Goal: Task Accomplishment & Management: Use online tool/utility

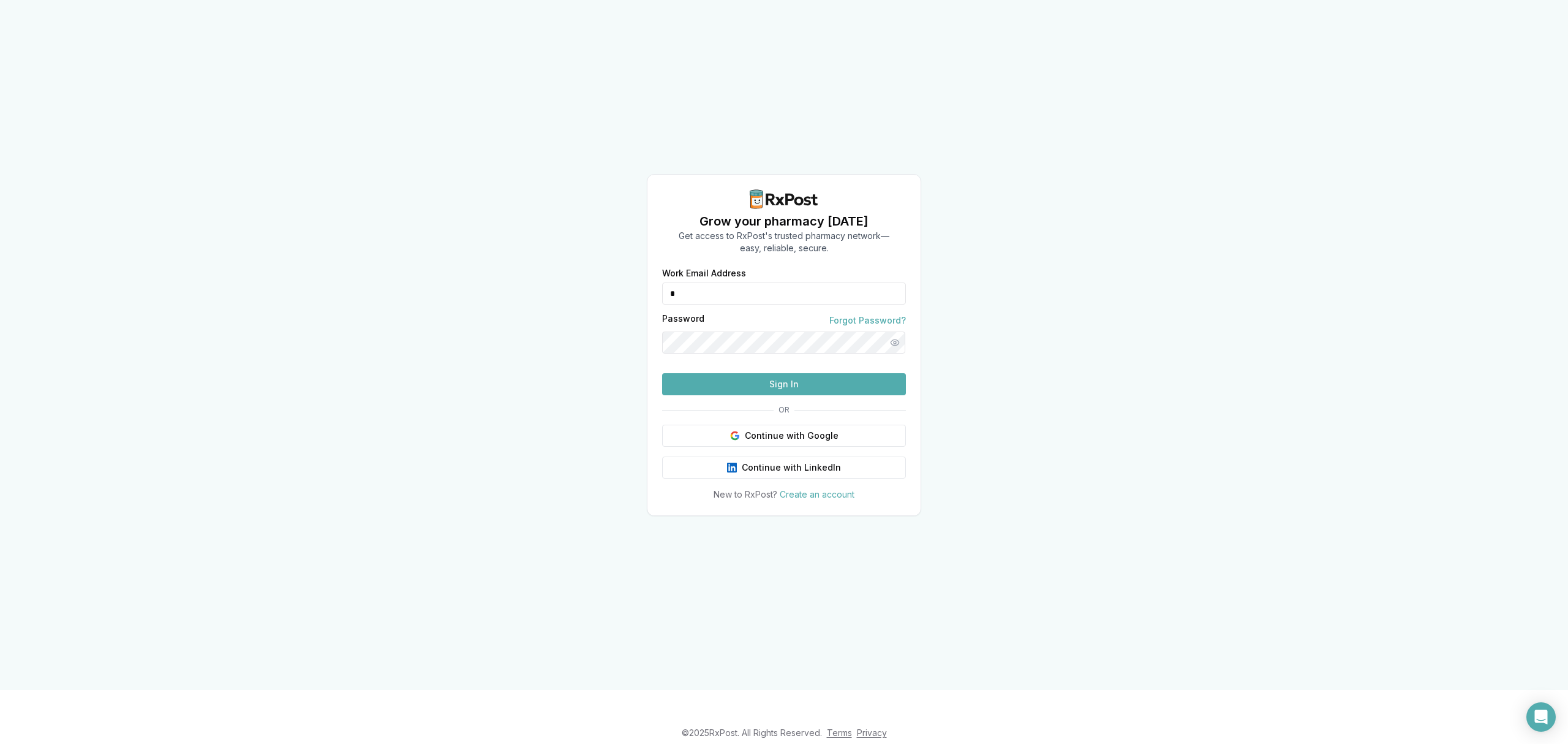
type input "**********"
click at [765, 386] on button "Sign In" at bounding box center [784, 384] width 244 height 22
click at [736, 384] on form "**********" at bounding box center [784, 331] width 244 height 126
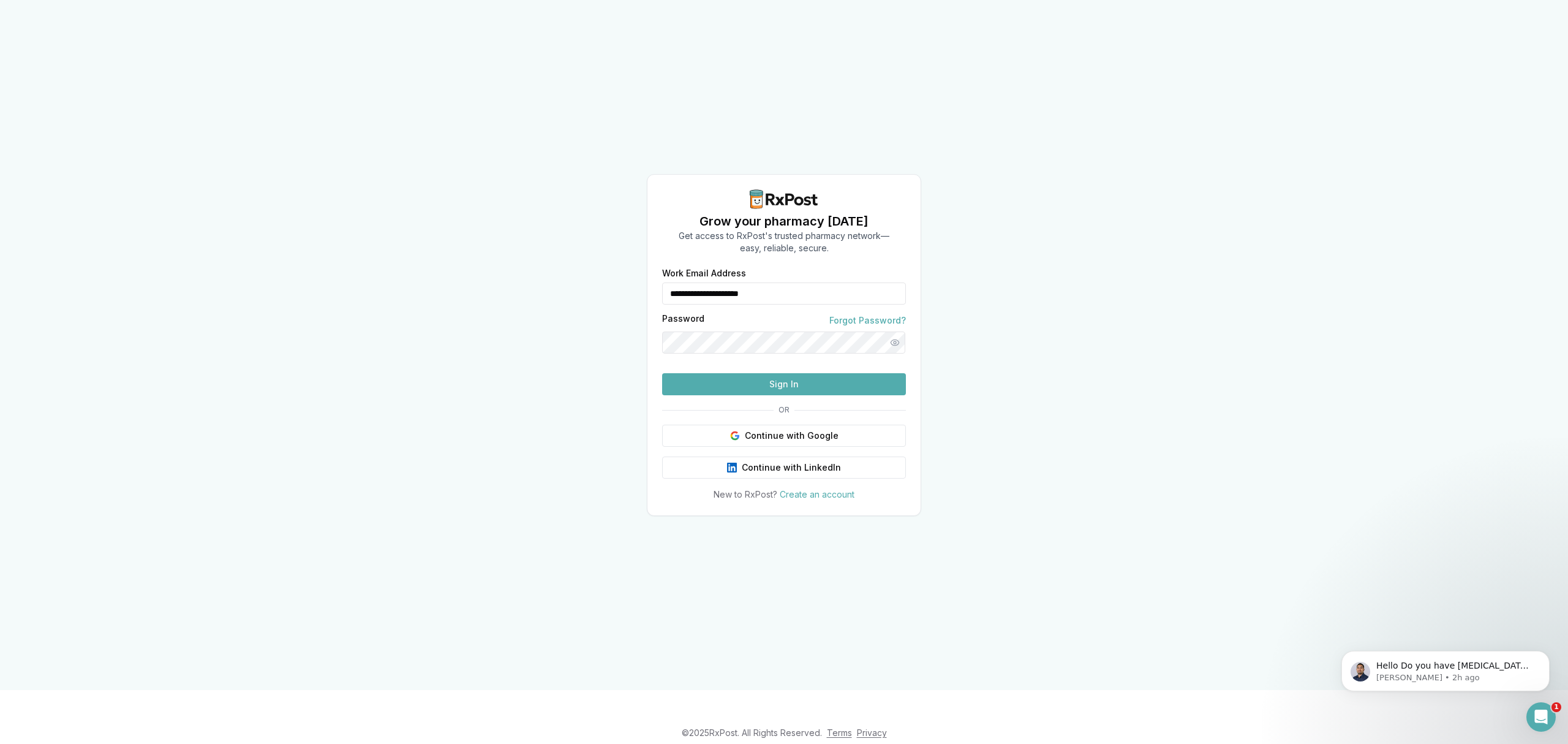
click at [756, 395] on button "Sign In" at bounding box center [784, 384] width 244 height 22
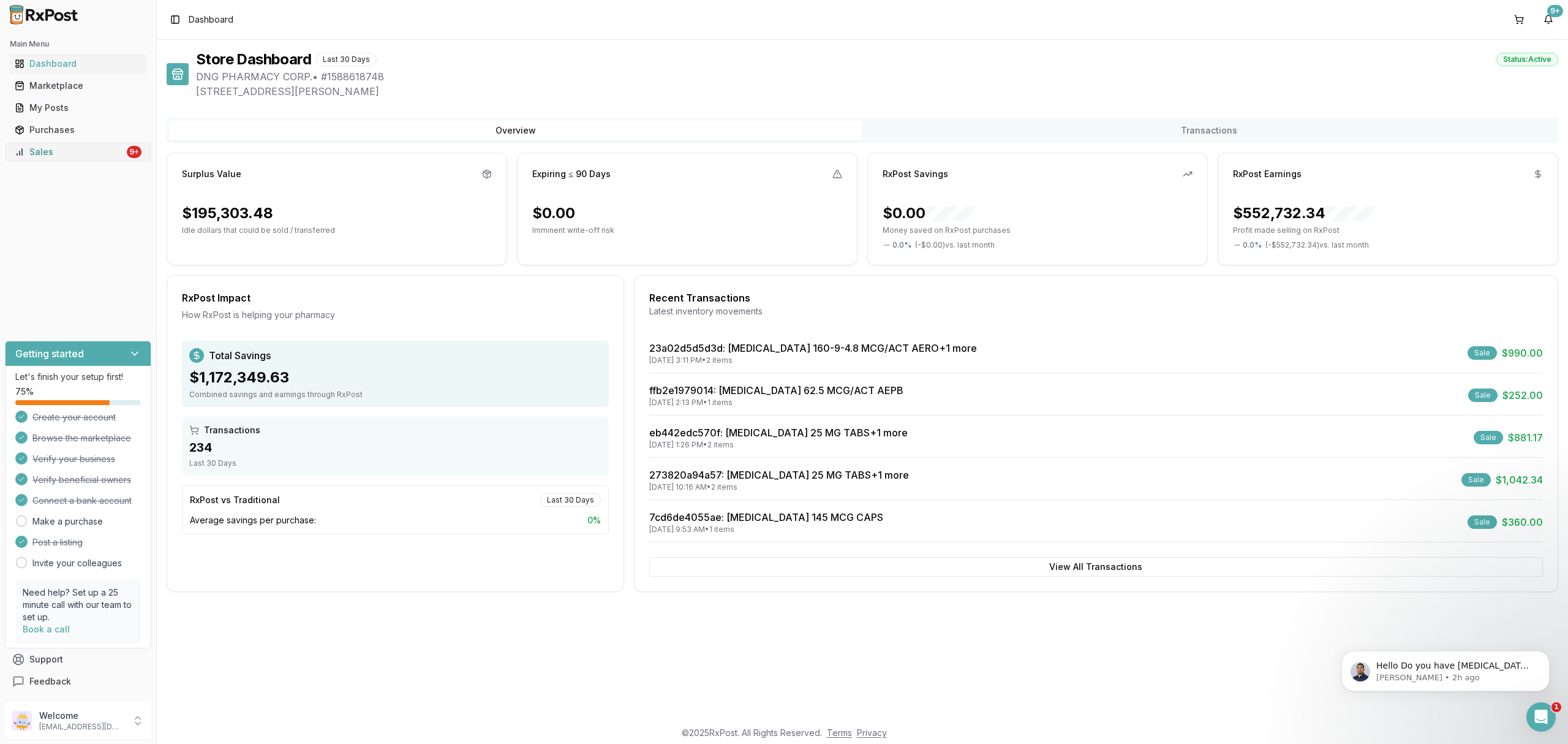
click at [88, 153] on div "Sales" at bounding box center [69, 152] width 110 height 12
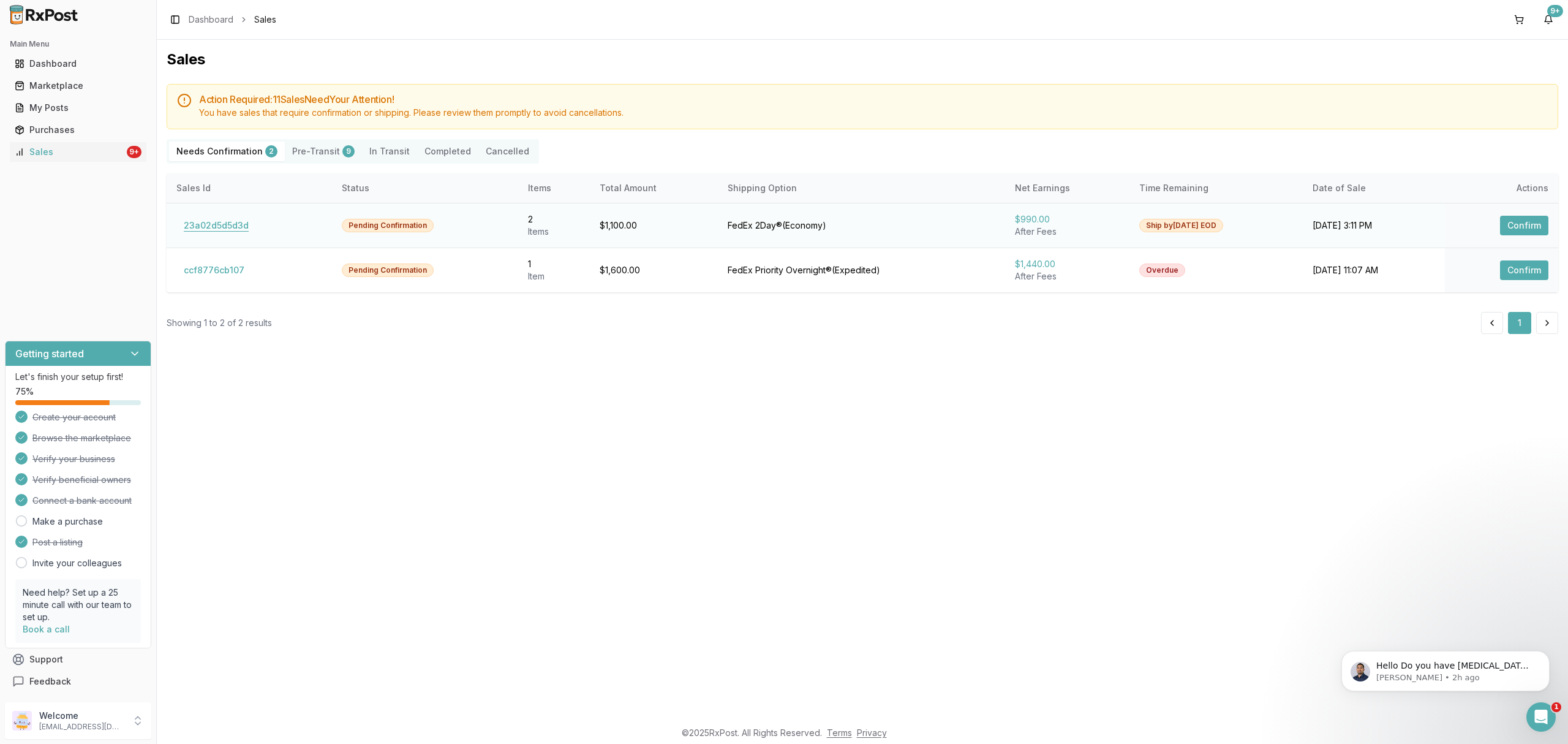
click at [232, 224] on button "23a02d5d5d3d" at bounding box center [216, 225] width 80 height 20
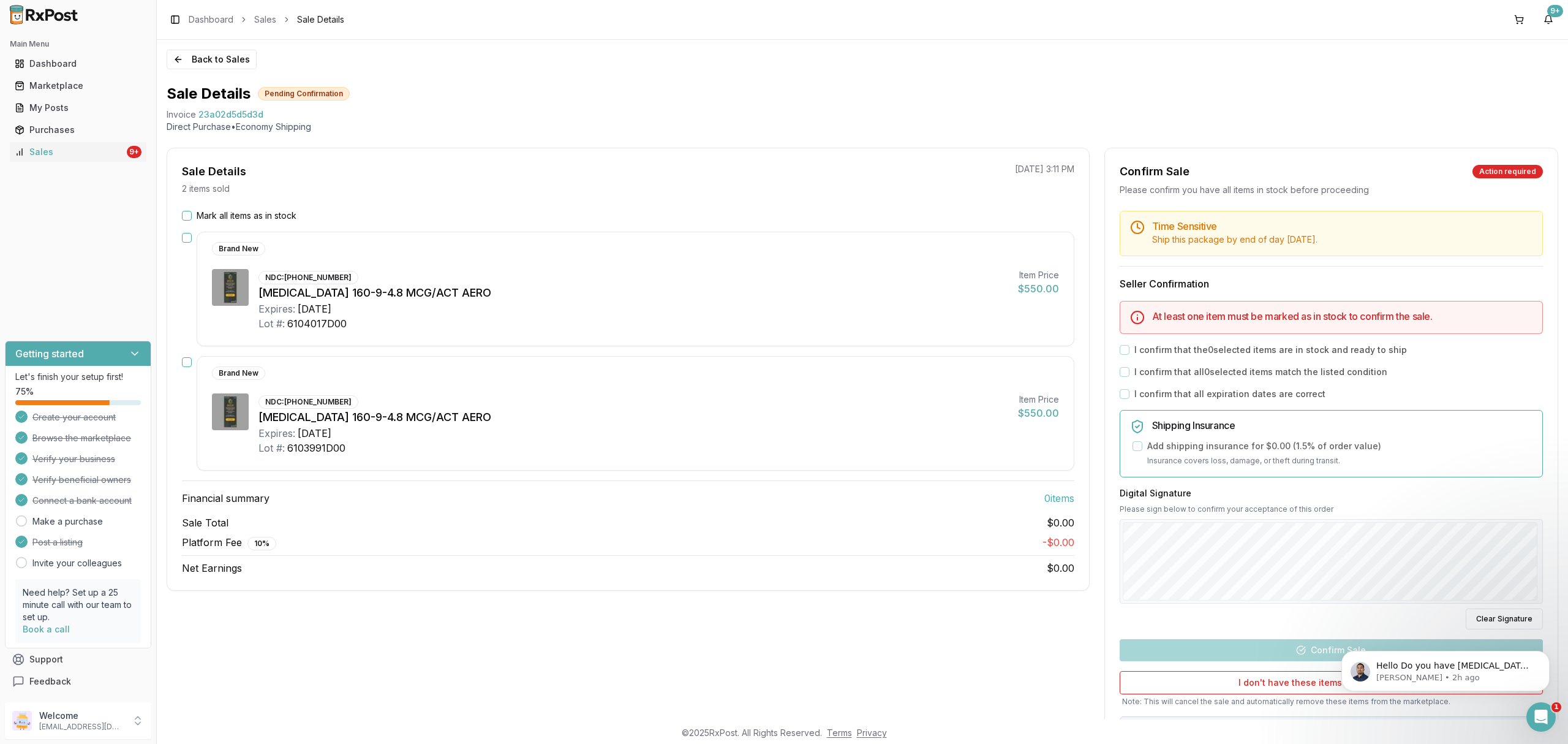
click at [758, 408] on div "NDC: 00310-4616-12 Breztri Aerosphere 160-9-4.8 MCG/ACT AERO Expires: 2027-12-3…" at bounding box center [633, 424] width 750 height 62
click at [235, 221] on label "Mark all items as in stock" at bounding box center [246, 215] width 100 height 12
click at [191, 221] on button "Mark all items as in stock" at bounding box center [186, 215] width 9 height 9
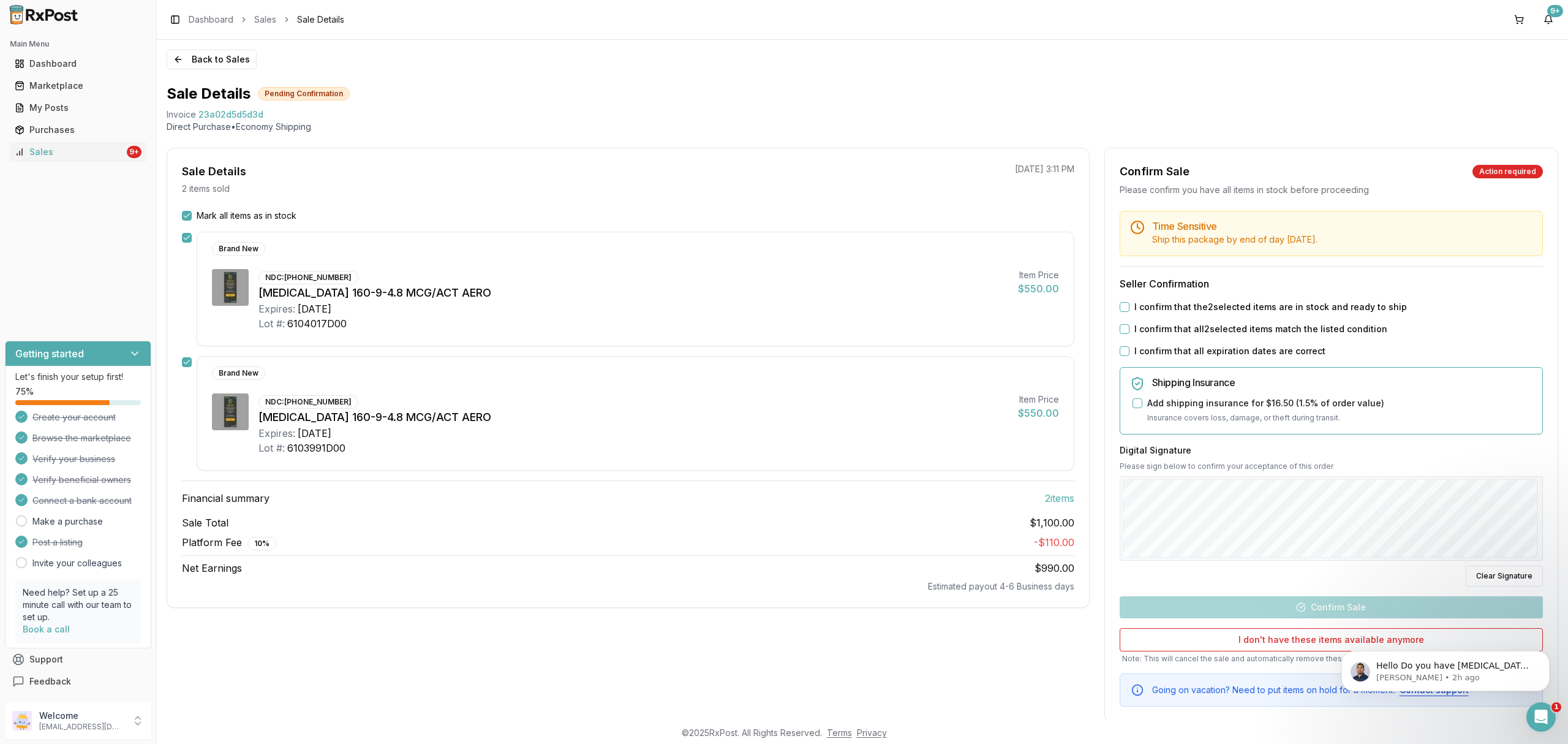
click at [1378, 309] on label "I confirm that the 2 selected items are in stock and ready to ship" at bounding box center [1270, 307] width 273 height 12
click at [1130, 309] on button "I confirm that the 2 selected items are in stock and ready to ship" at bounding box center [1124, 306] width 9 height 9
click at [1357, 331] on label "I confirm that all 2 selected items match the listed condition" at bounding box center [1260, 329] width 253 height 12
click at [1130, 331] on button "I confirm that all 2 selected items match the listed condition" at bounding box center [1124, 329] width 9 height 9
click at [1252, 349] on label "I confirm that all expiration dates are correct" at bounding box center [1229, 351] width 191 height 12
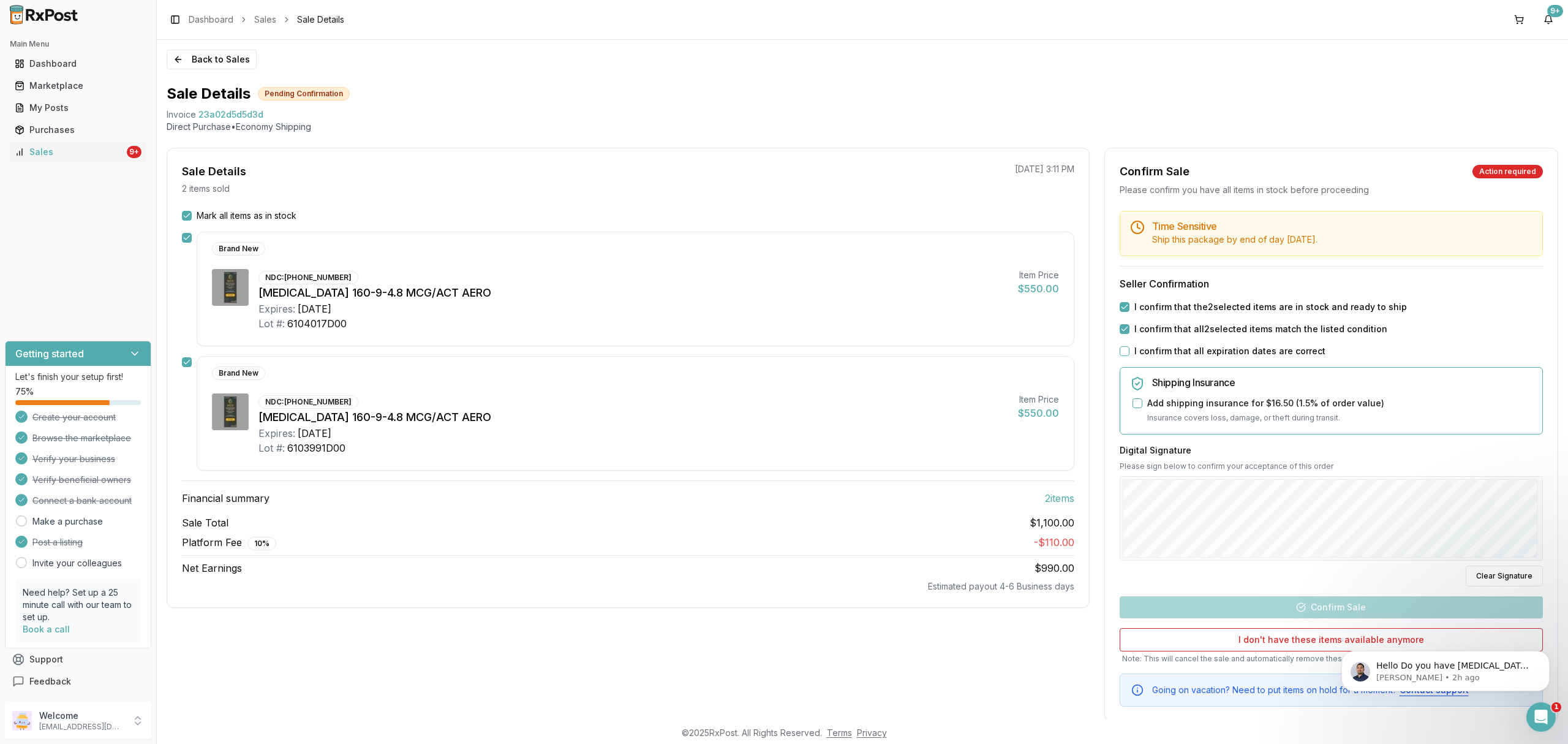
click at [1130, 349] on button "I confirm that all expiration dates are correct" at bounding box center [1124, 350] width 9 height 9
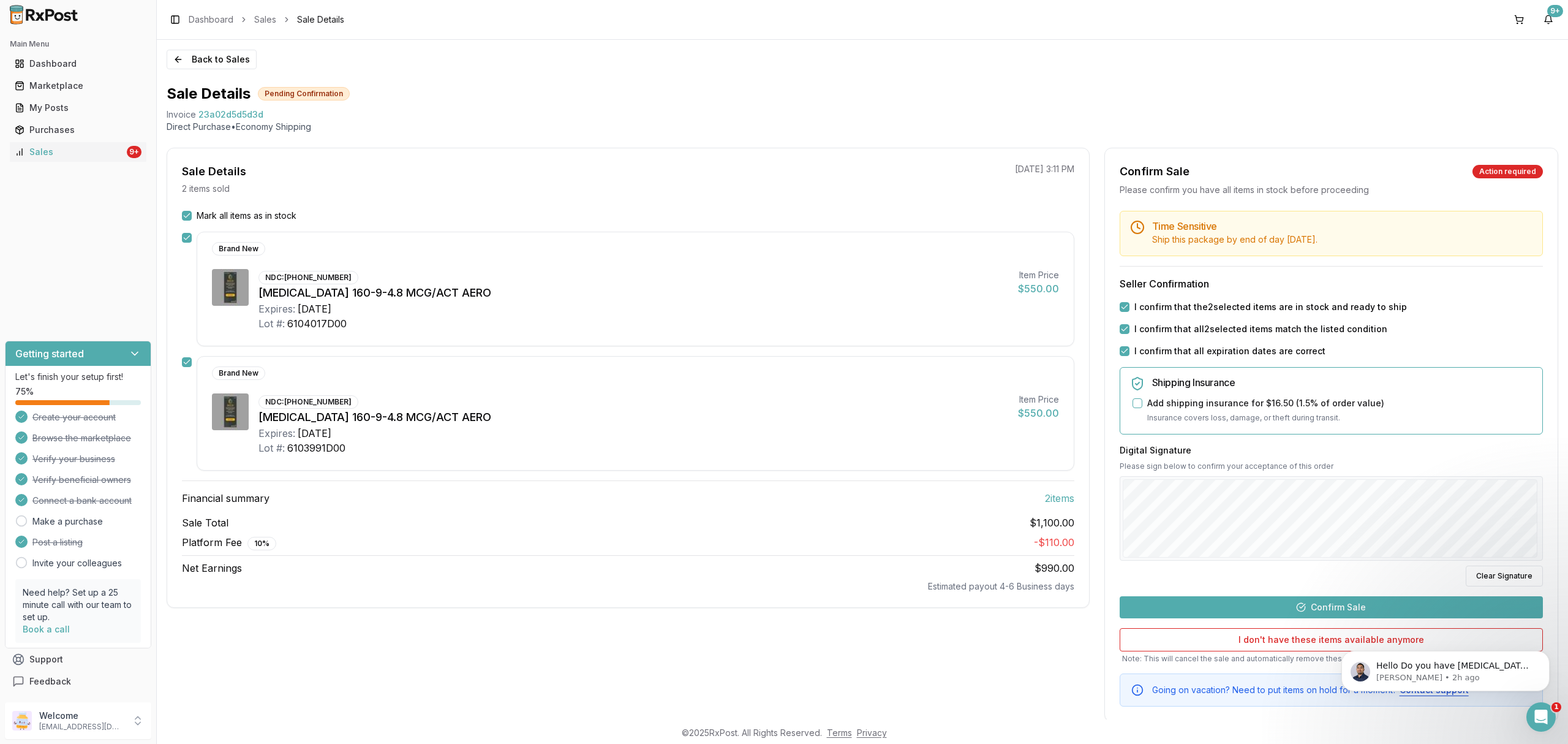
click at [1350, 599] on button "Confirm Sale" at bounding box center [1330, 608] width 423 height 22
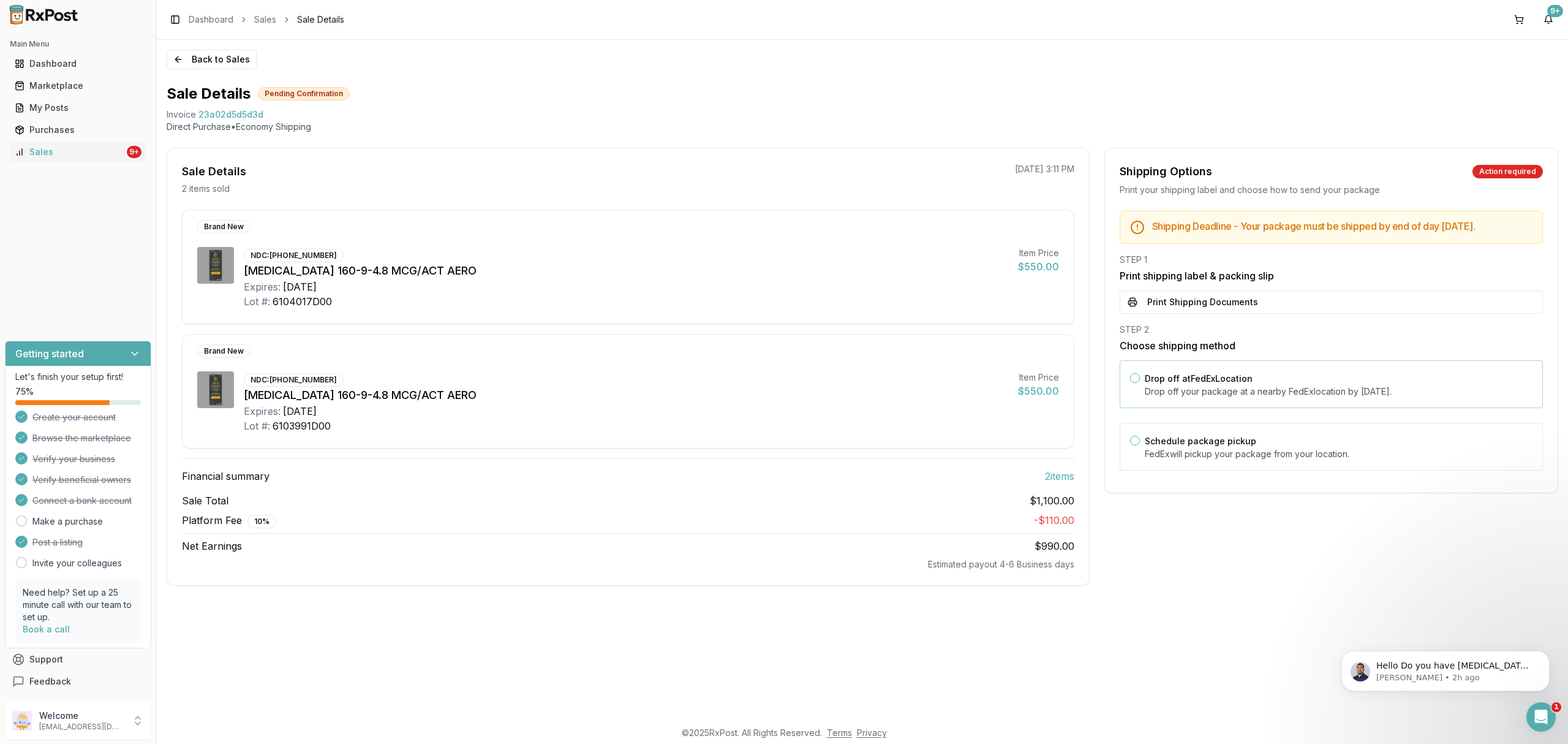
click at [1300, 408] on div "Drop off at FedEx Location Drop off your package at a nearby FedEx location by …" at bounding box center [1330, 384] width 423 height 48
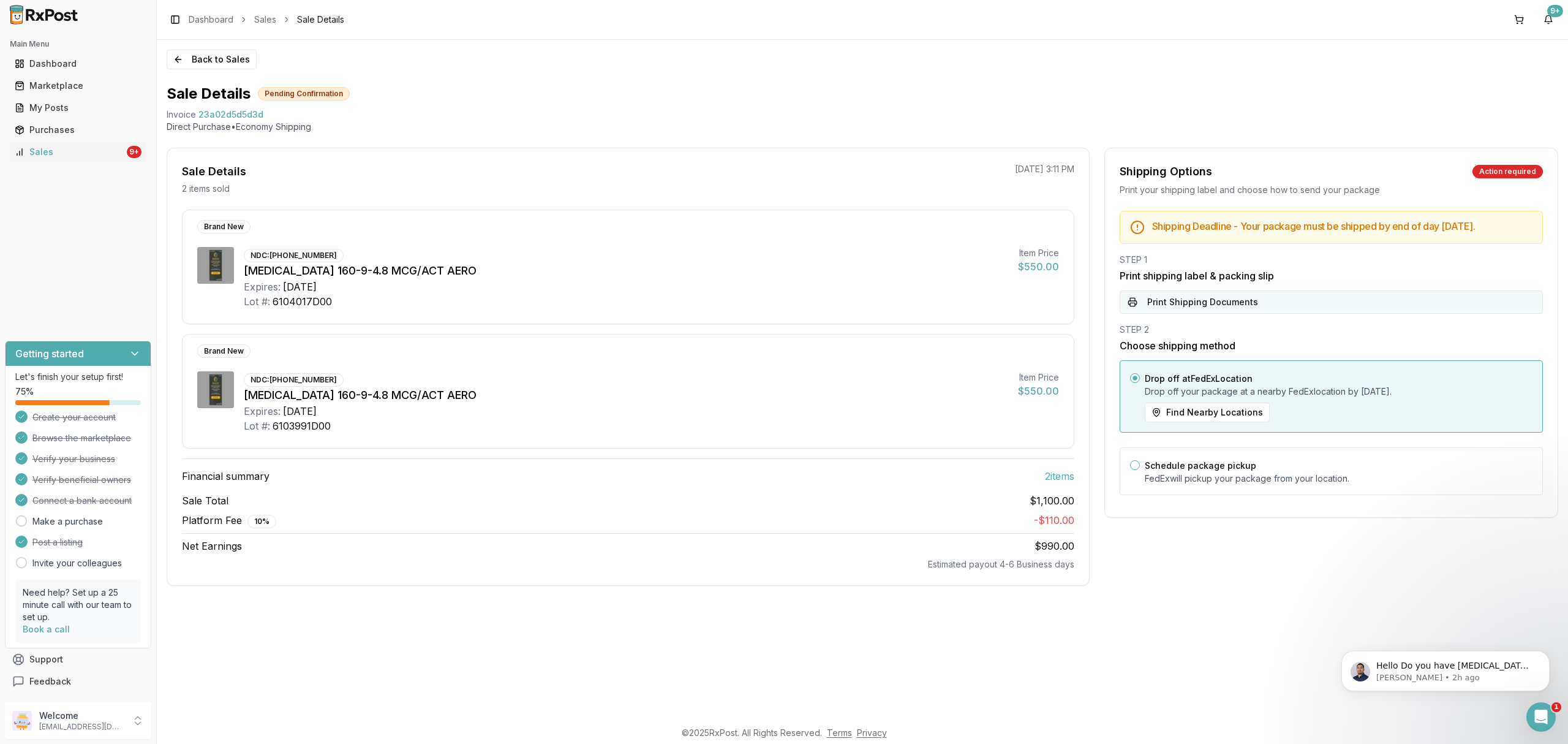
click at [1275, 314] on button "Print Shipping Documents" at bounding box center [1330, 301] width 423 height 23
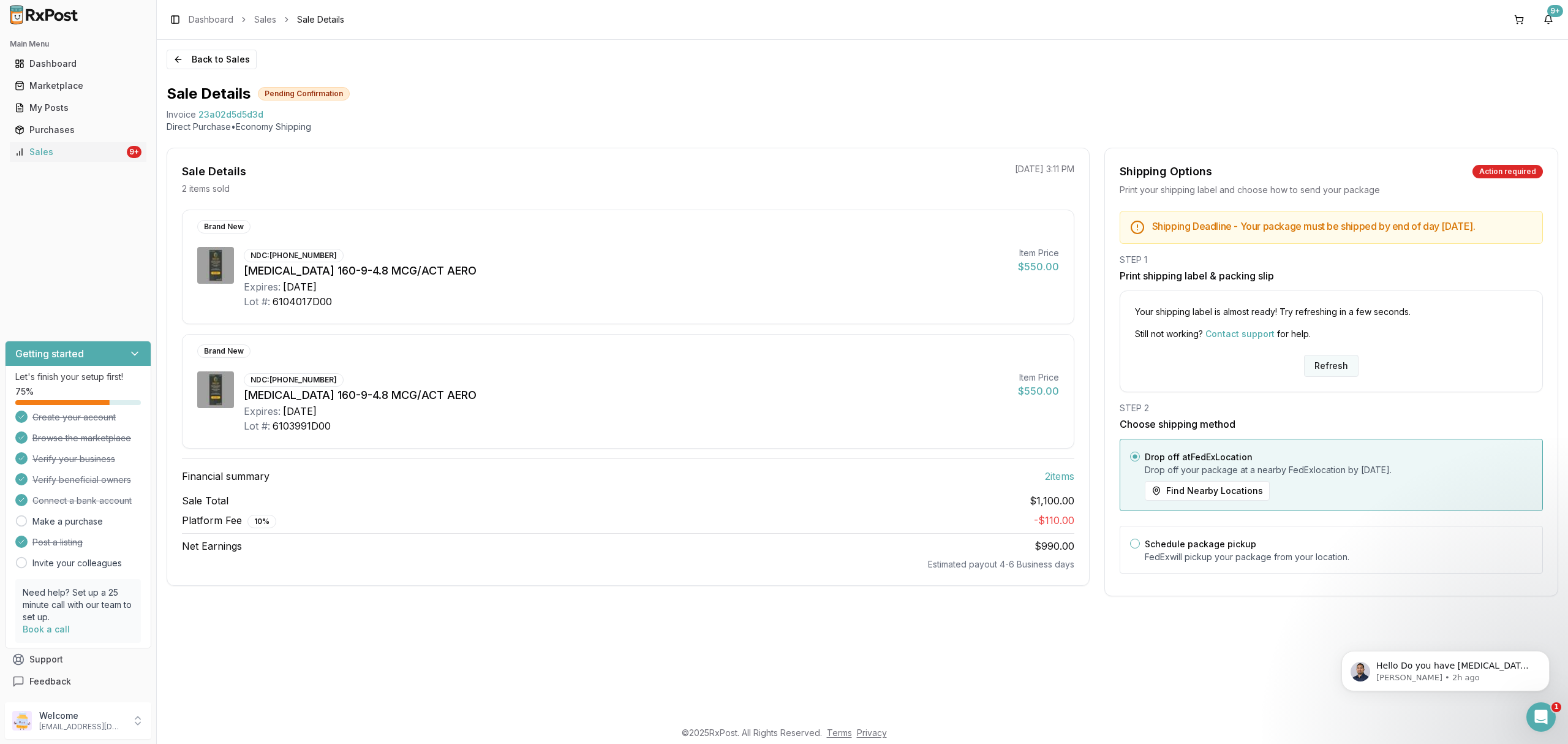
click at [1323, 377] on button "Refresh" at bounding box center [1331, 366] width 55 height 22
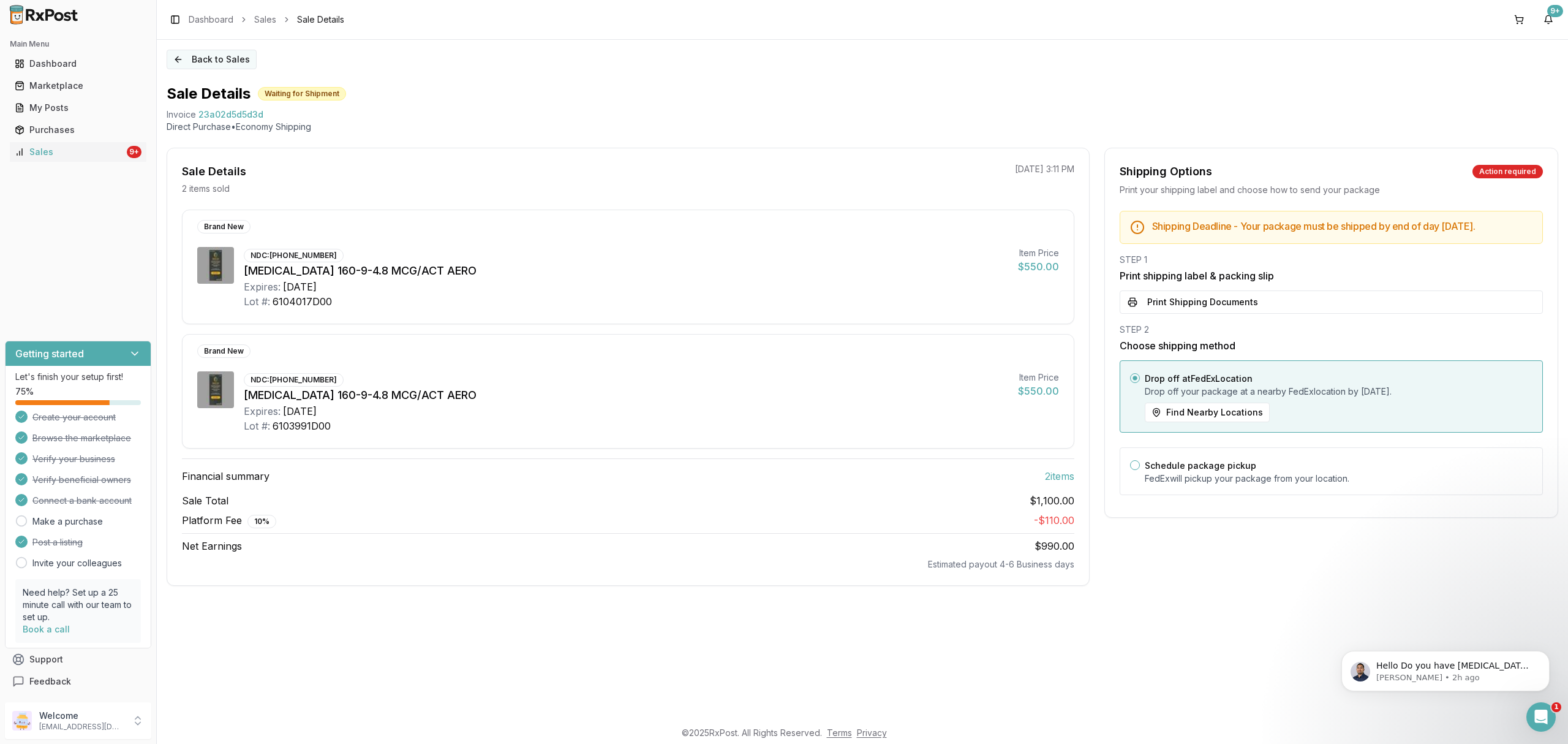
click at [224, 64] on button "Back to Sales" at bounding box center [211, 59] width 90 height 20
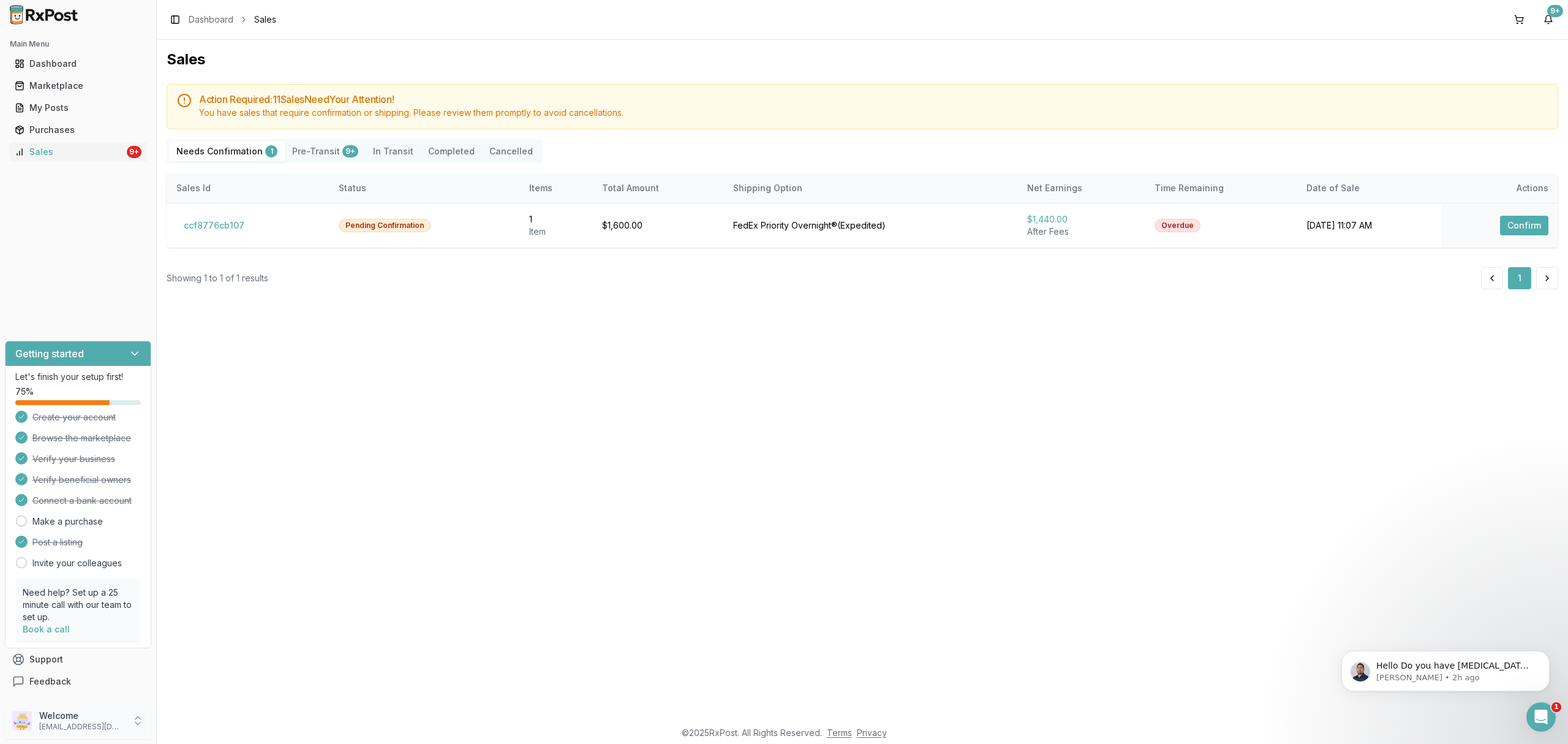
click at [75, 729] on p "[EMAIL_ADDRESS][DOMAIN_NAME]" at bounding box center [81, 726] width 85 height 9
click at [203, 725] on span "Sign Out" at bounding box center [222, 723] width 117 height 12
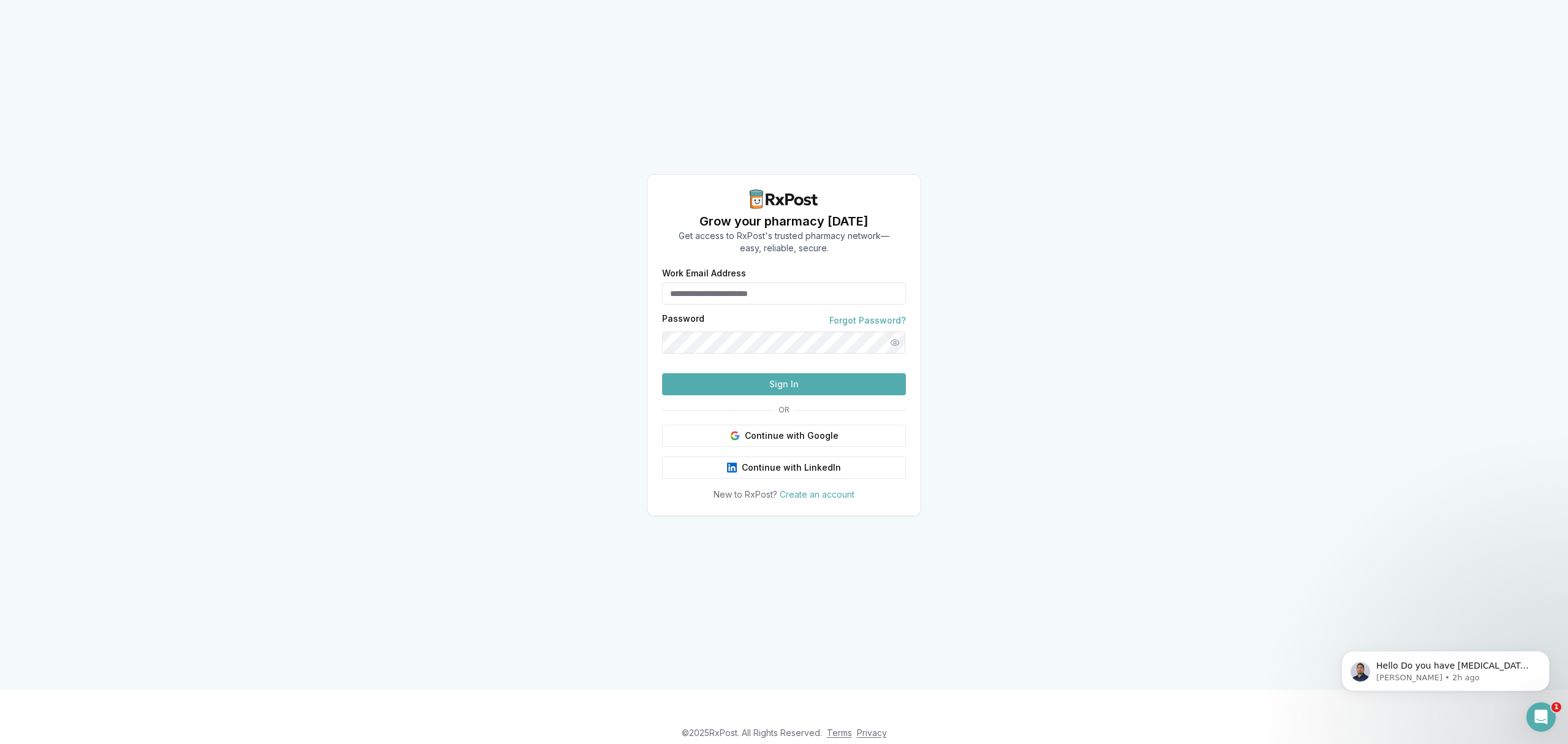
type input "**********"
click at [1133, 251] on div "**********" at bounding box center [784, 345] width 1568 height 690
type input "**********"
click at [785, 395] on button "Sign In" at bounding box center [784, 384] width 244 height 22
click at [781, 395] on button "Sign In" at bounding box center [784, 384] width 244 height 22
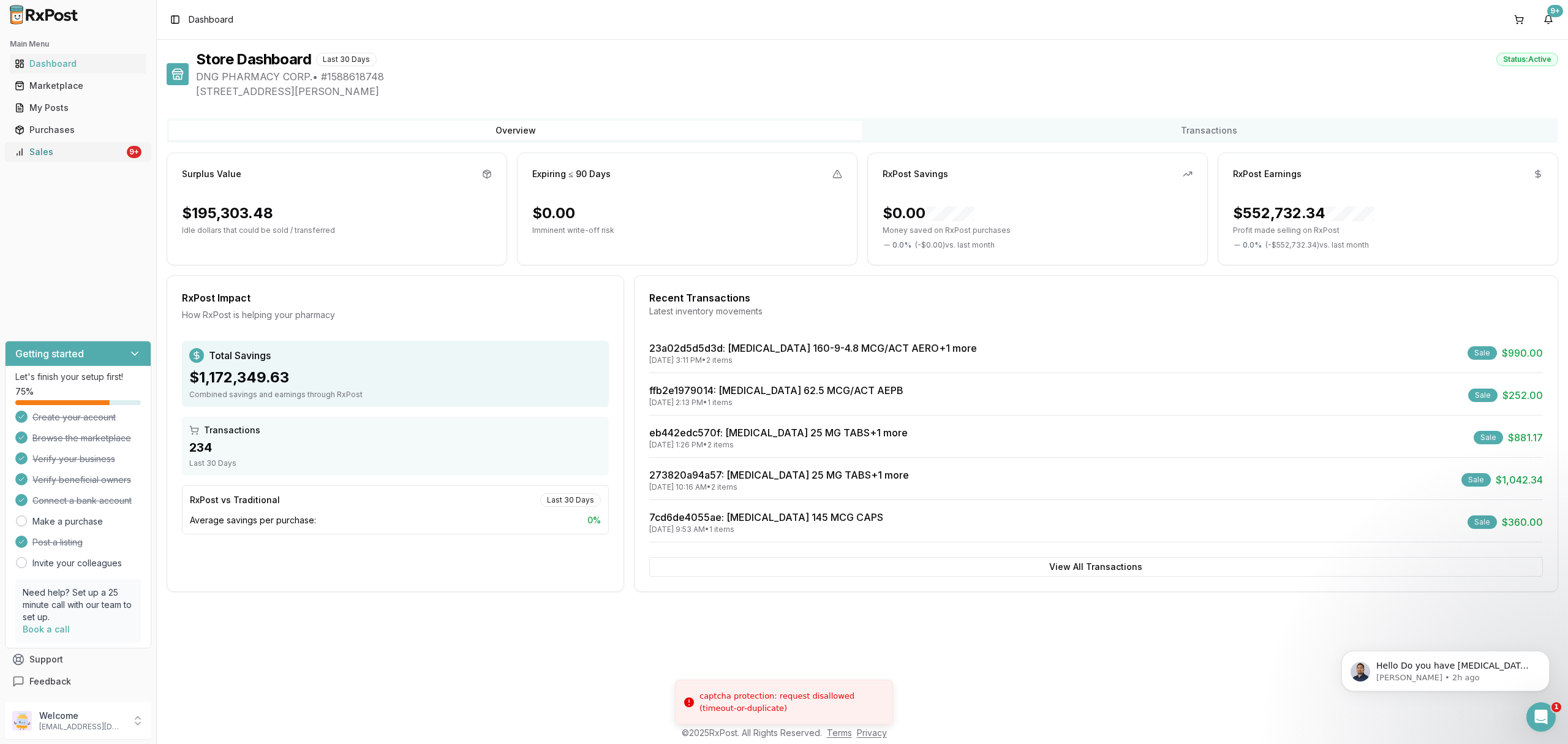
click at [78, 146] on div "Sales" at bounding box center [69, 152] width 110 height 12
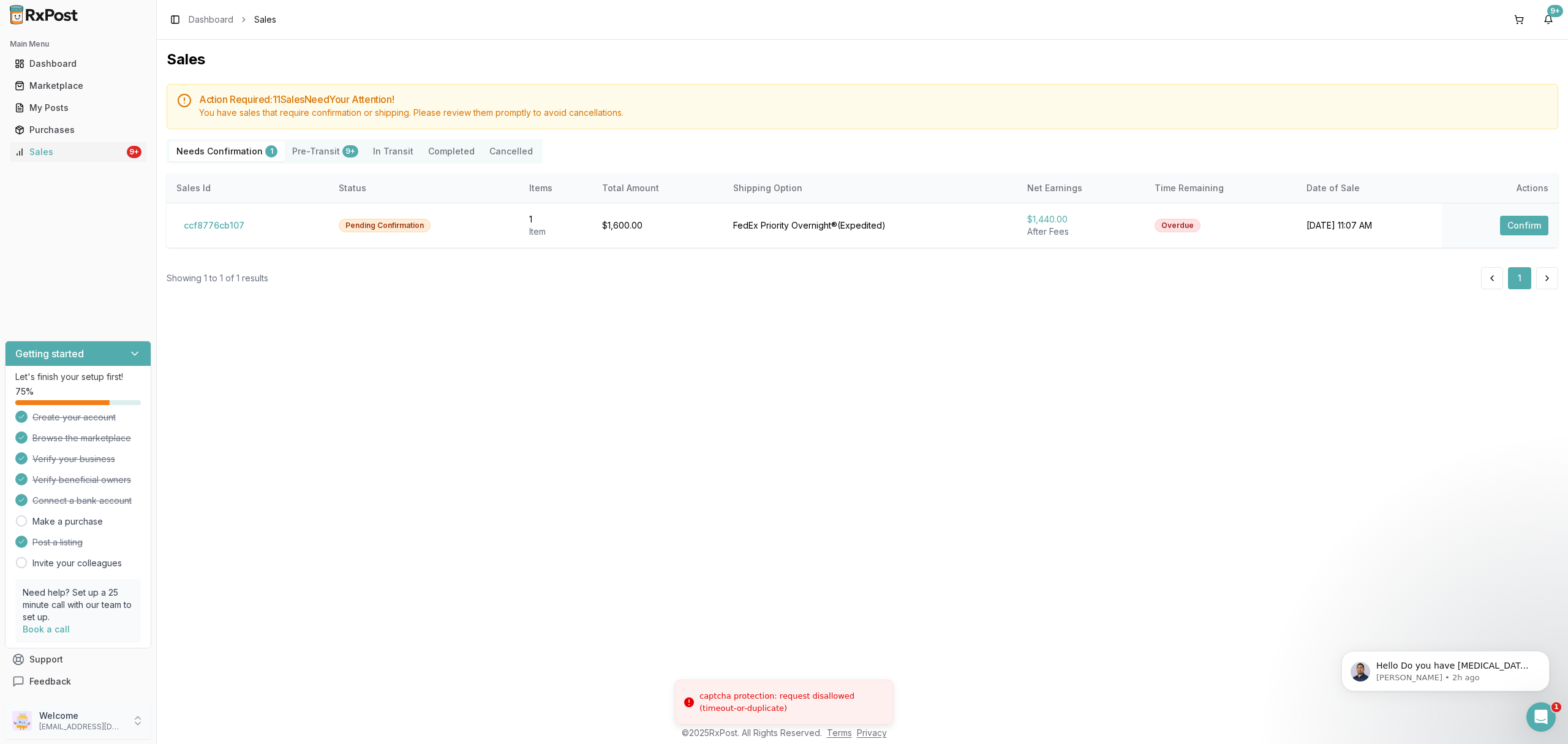
click at [104, 719] on p "Welcome" at bounding box center [81, 716] width 85 height 12
click at [215, 726] on span "Sign Out" at bounding box center [222, 723] width 117 height 12
